Goal: Navigation & Orientation: Find specific page/section

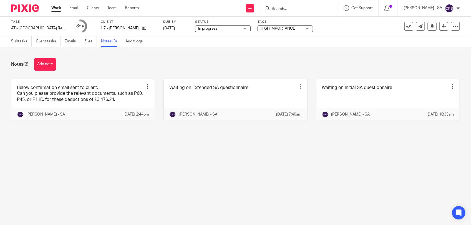
click at [142, 171] on main "Task AT - SA Return - PE 05-04-2025 Save AT - SA Return - PE 05-04-2025 8 /19 C…" at bounding box center [235, 112] width 471 height 225
click at [108, 165] on main "Task AT - SA Return - PE 05-04-2025 Save AT - SA Return - PE 05-04-2025 8 /19 C…" at bounding box center [235, 112] width 471 height 225
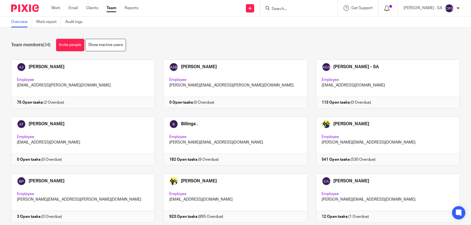
click at [389, 10] on icon at bounding box center [387, 9] width 6 height 6
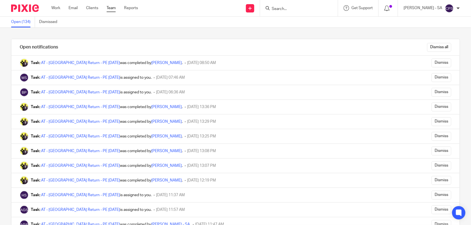
click at [110, 10] on link "Team" at bounding box center [111, 8] width 9 height 6
